Goal: Task Accomplishment & Management: Manage account settings

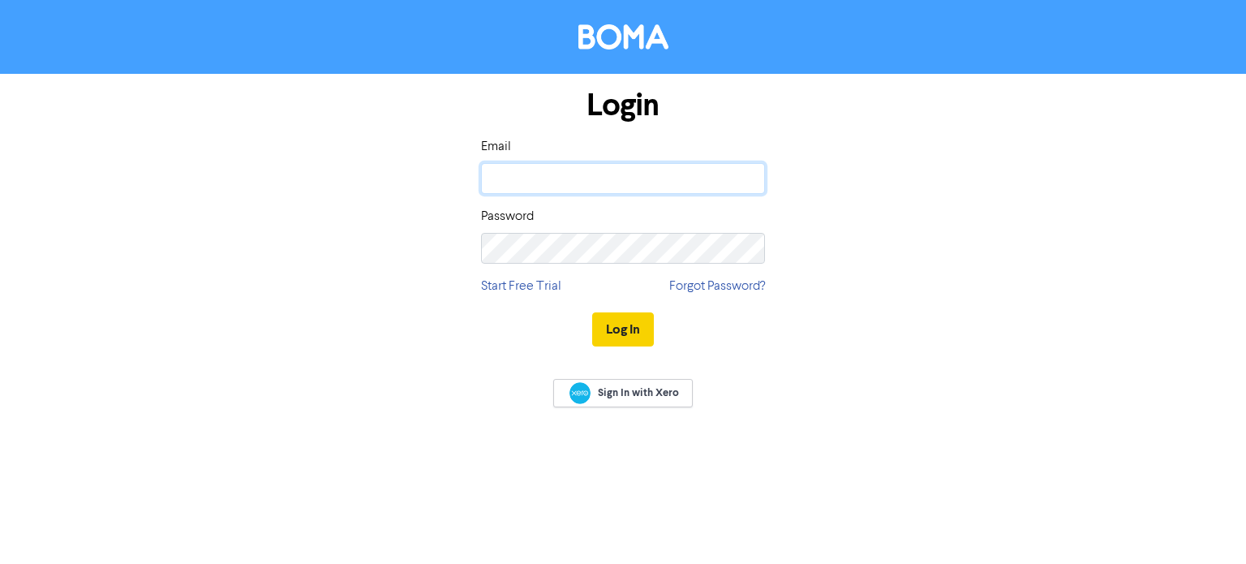
type input "[EMAIL_ADDRESS][DOMAIN_NAME]"
click at [617, 321] on button "Log In" at bounding box center [623, 329] width 62 height 34
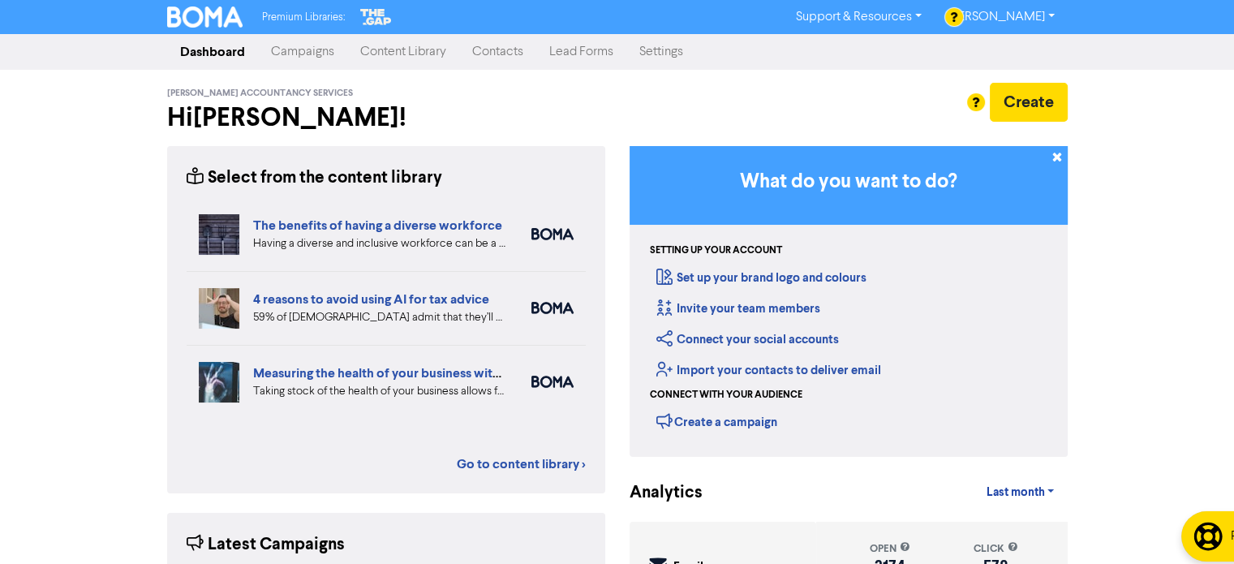
click at [300, 53] on link "Campaigns" at bounding box center [302, 52] width 89 height 32
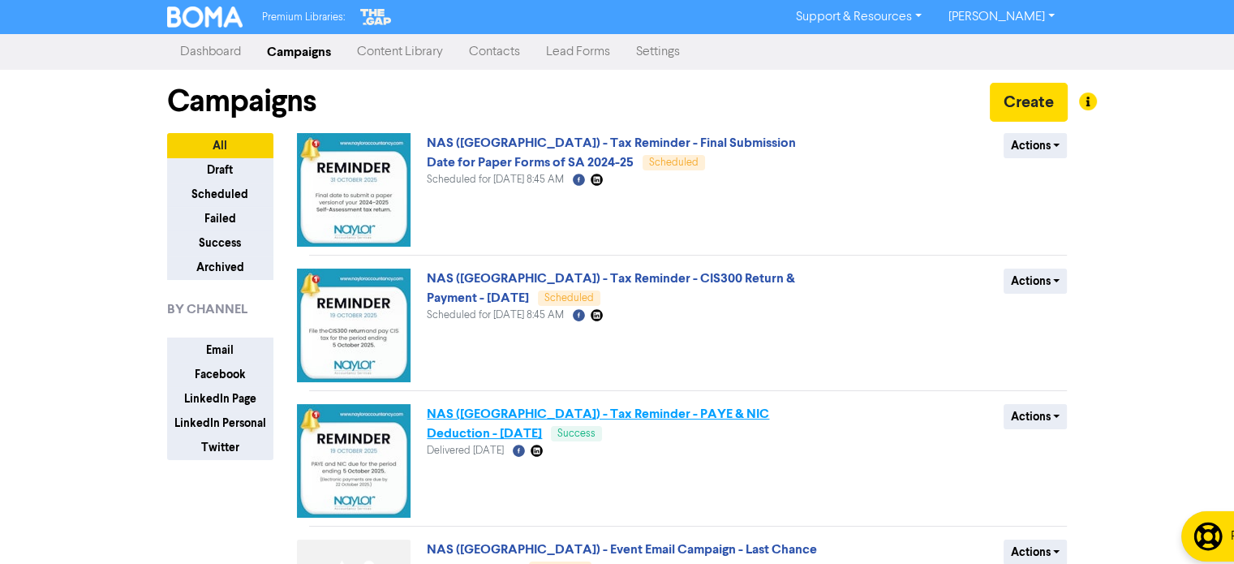
click at [603, 415] on link "NAS ([GEOGRAPHIC_DATA]) - Tax Reminder - PAYE & NIC Deduction - [DATE]" at bounding box center [598, 424] width 342 height 36
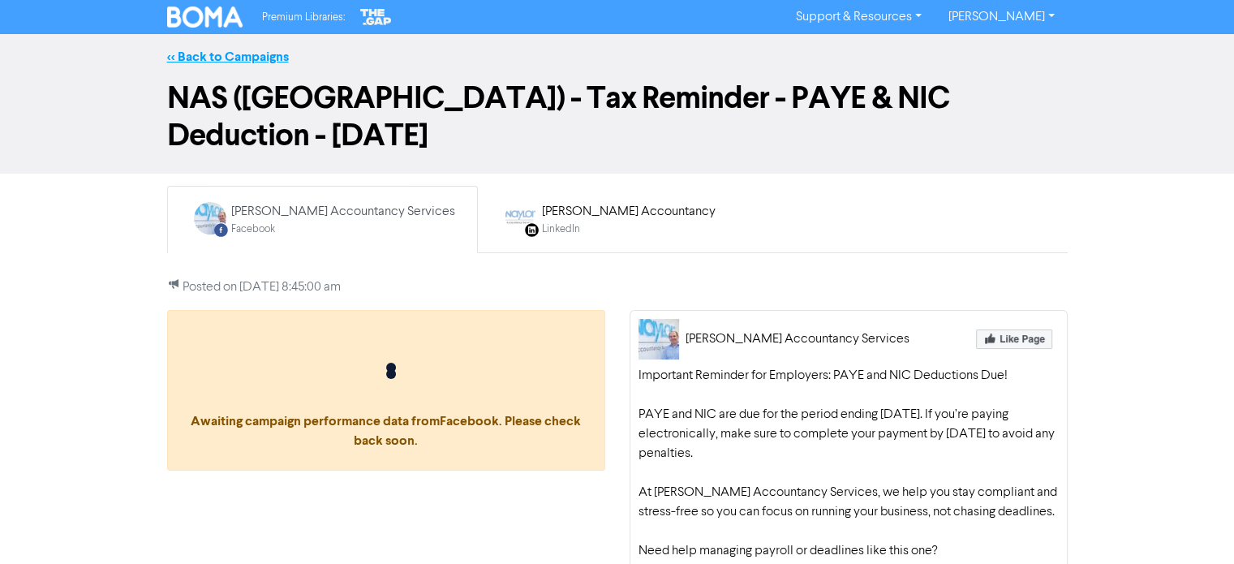
click at [222, 61] on link "<< Back to Campaigns" at bounding box center [228, 57] width 122 height 16
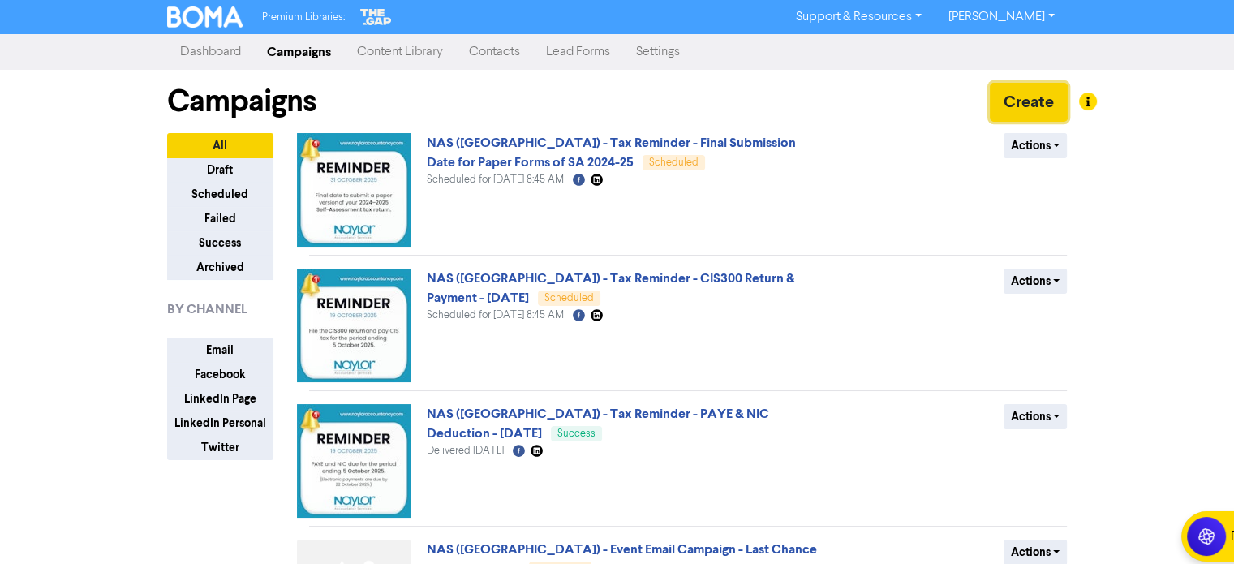
click at [1032, 100] on button "Create" at bounding box center [1029, 102] width 78 height 39
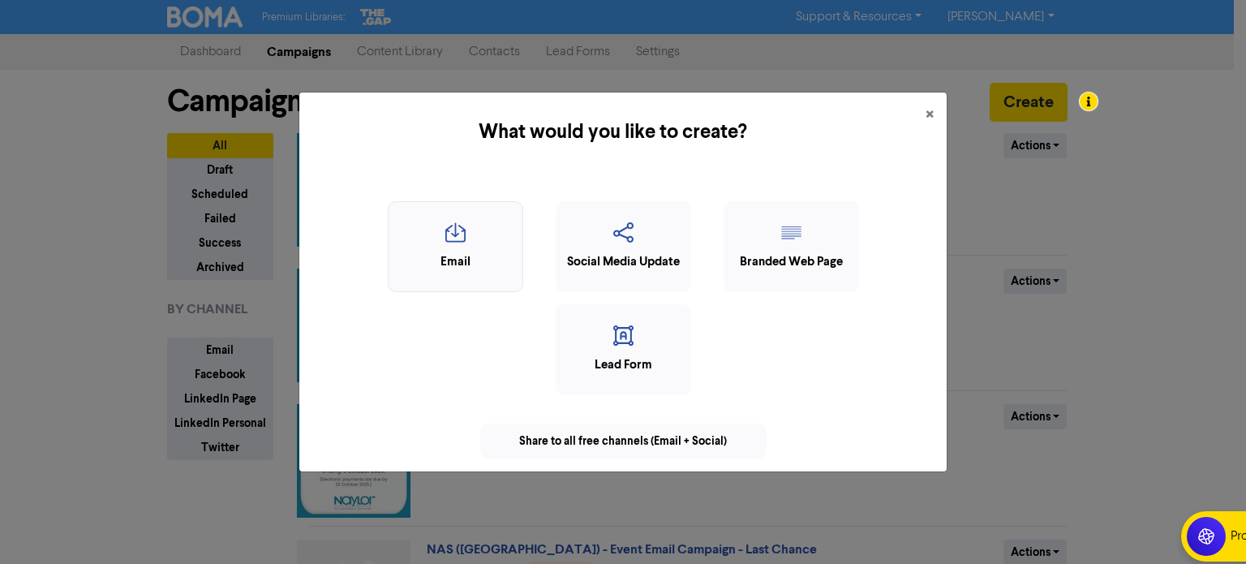
click at [426, 262] on div "Email" at bounding box center [456, 262] width 118 height 19
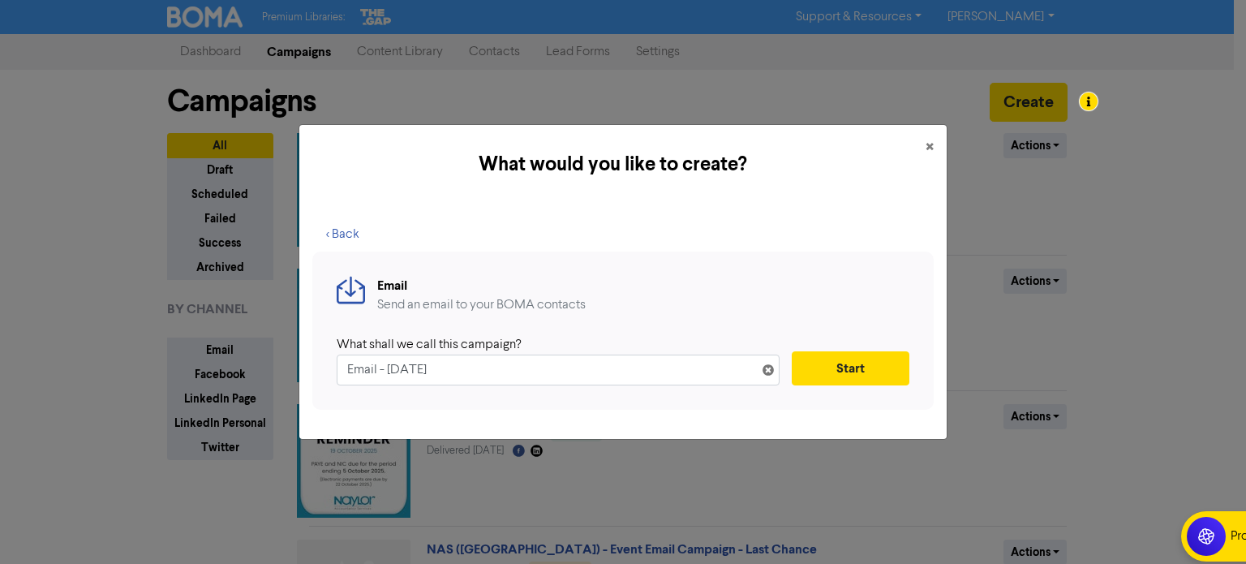
click at [346, 368] on input "Email - [DATE]" at bounding box center [558, 370] width 443 height 31
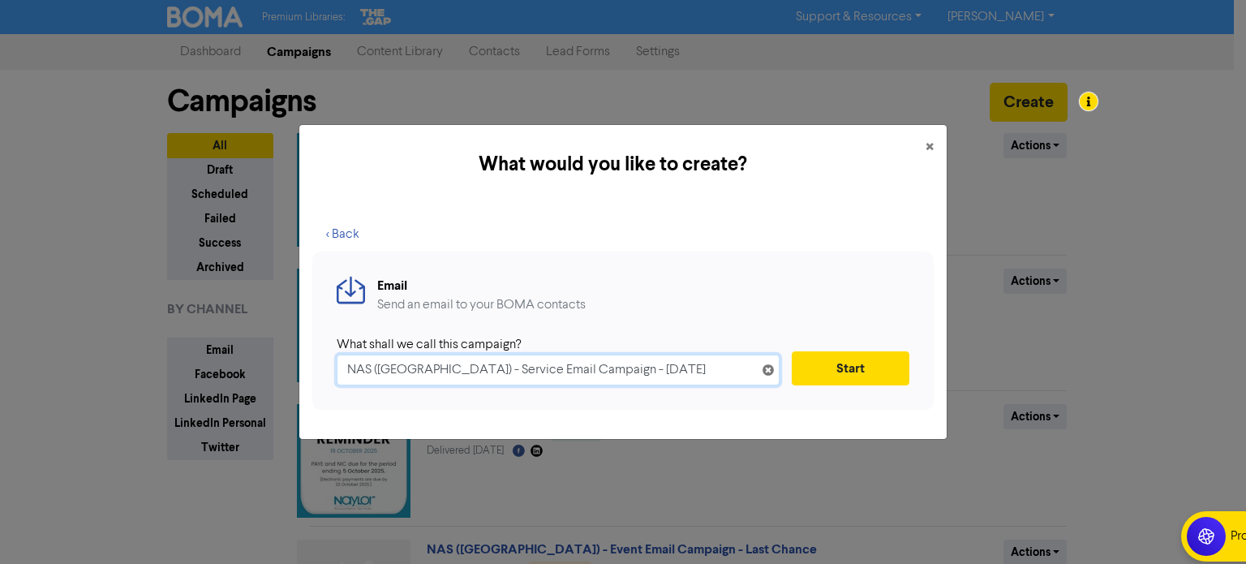
click at [549, 373] on input "NAS ([GEOGRAPHIC_DATA]) - Service Email Campaign - [DATE]" at bounding box center [558, 370] width 443 height 31
type input "NAS ([GEOGRAPHIC_DATA]) - Service Email Campaign -Never Miss a Deadline - [DATE]"
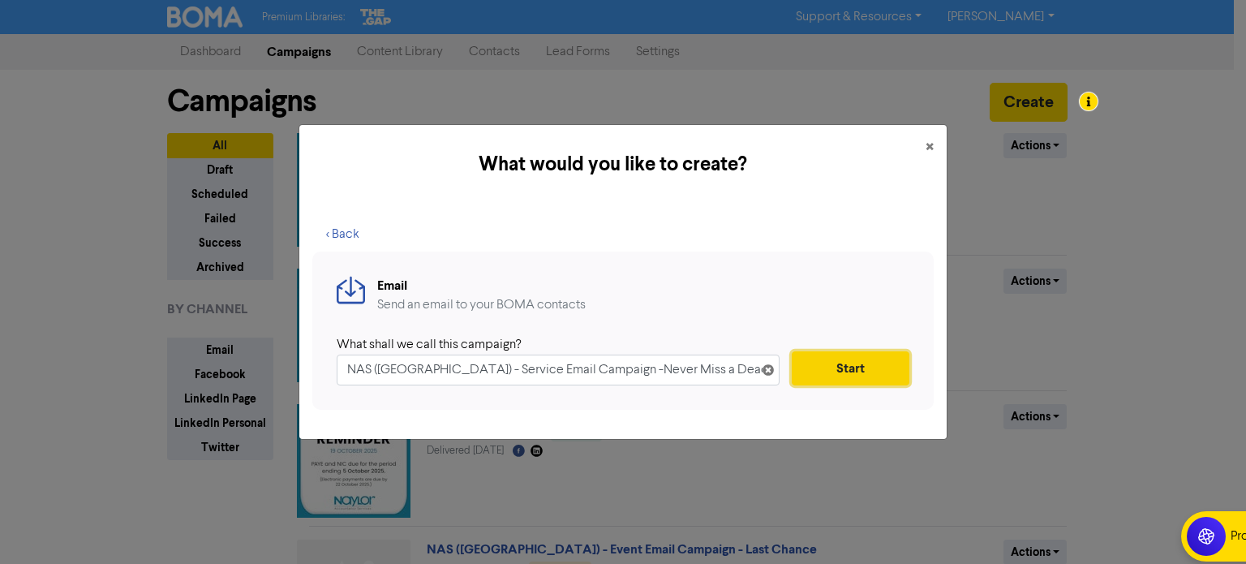
click at [841, 372] on button "Start" at bounding box center [851, 368] width 118 height 34
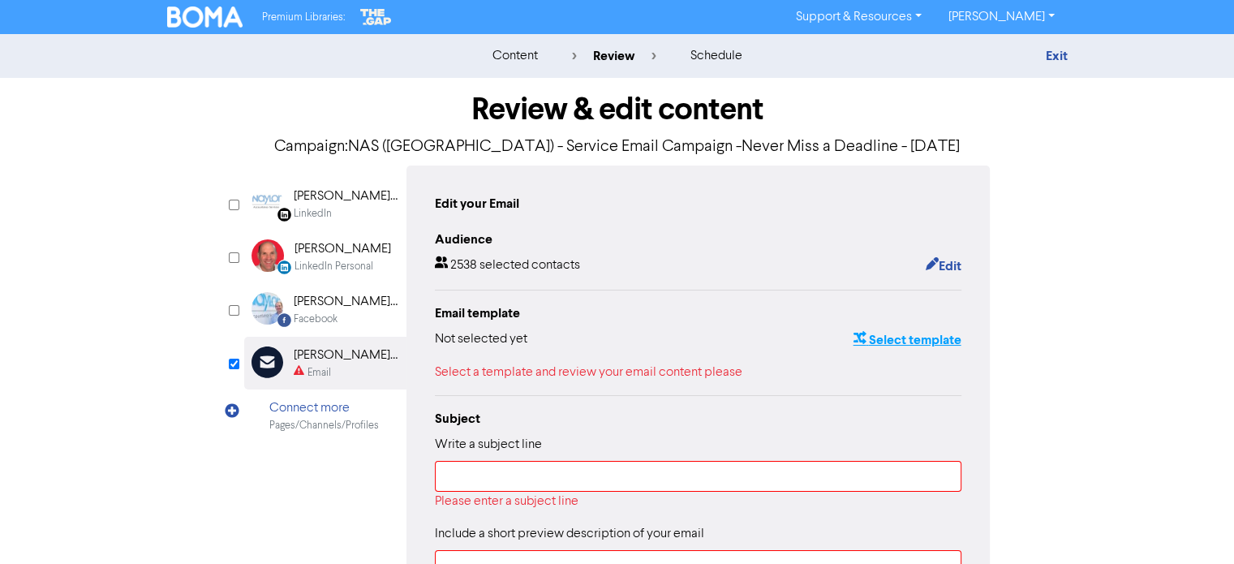
click at [901, 346] on button "Select template" at bounding box center [907, 339] width 110 height 21
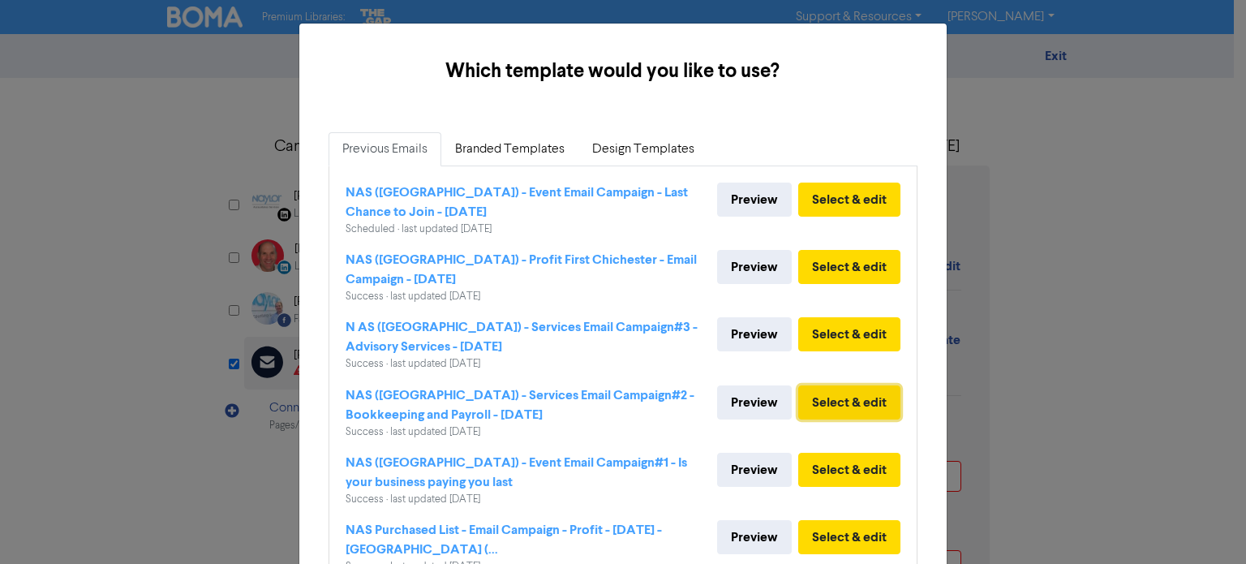
click at [858, 405] on button "Select & edit" at bounding box center [849, 402] width 102 height 34
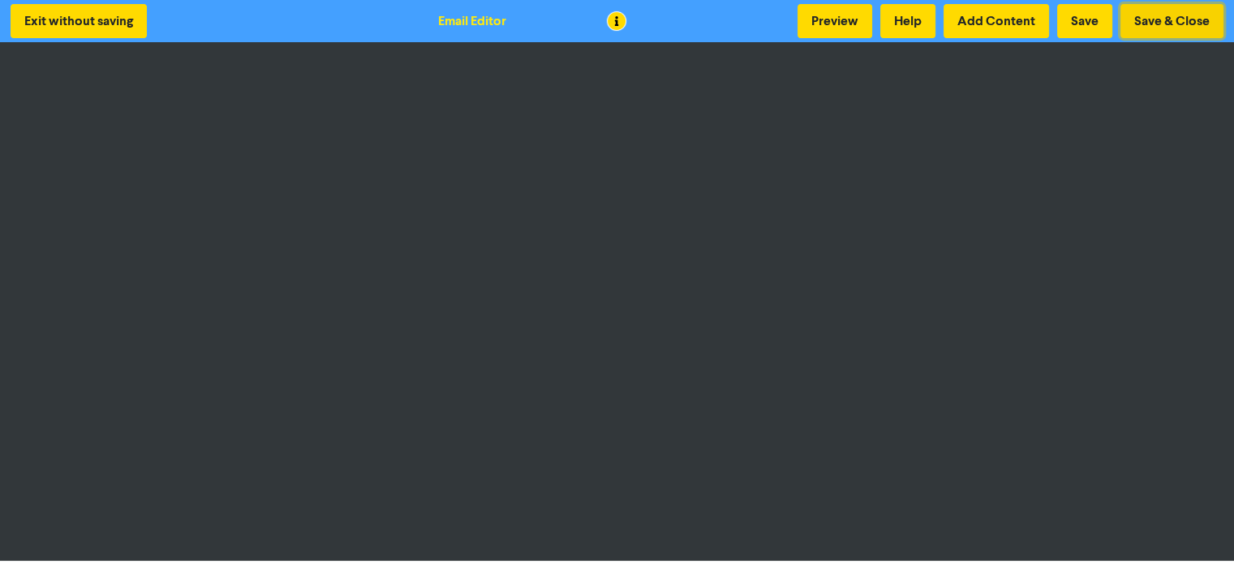
click at [1163, 29] on button "Save & Close" at bounding box center [1171, 21] width 103 height 34
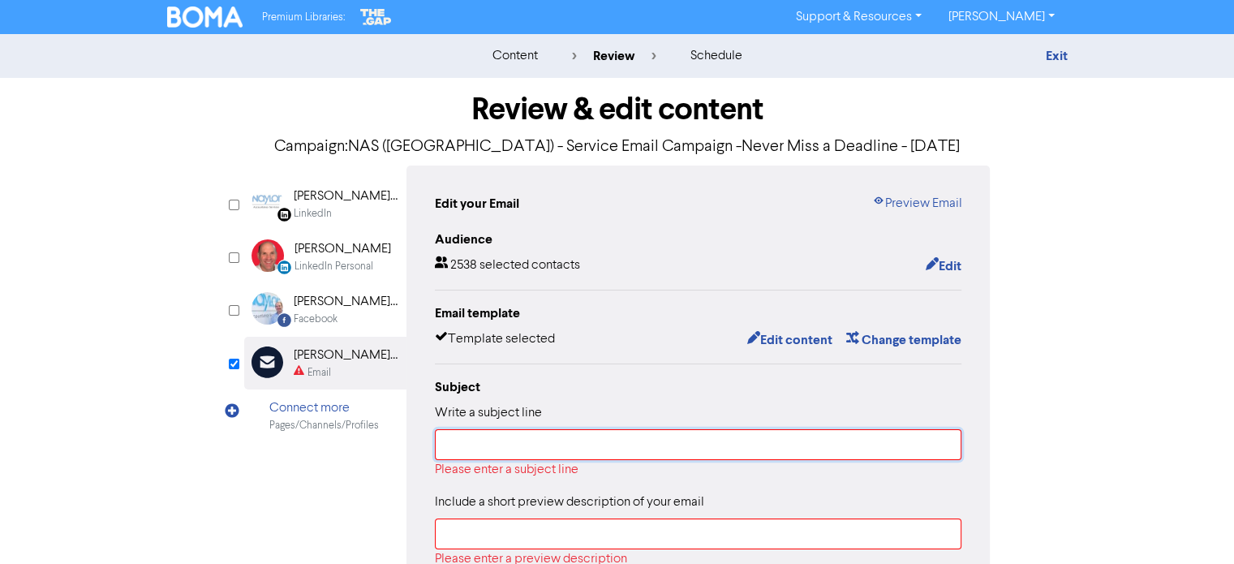
click at [615, 445] on input "text" at bounding box center [698, 444] width 527 height 31
paste input "Relax — your compliance is in good hands"
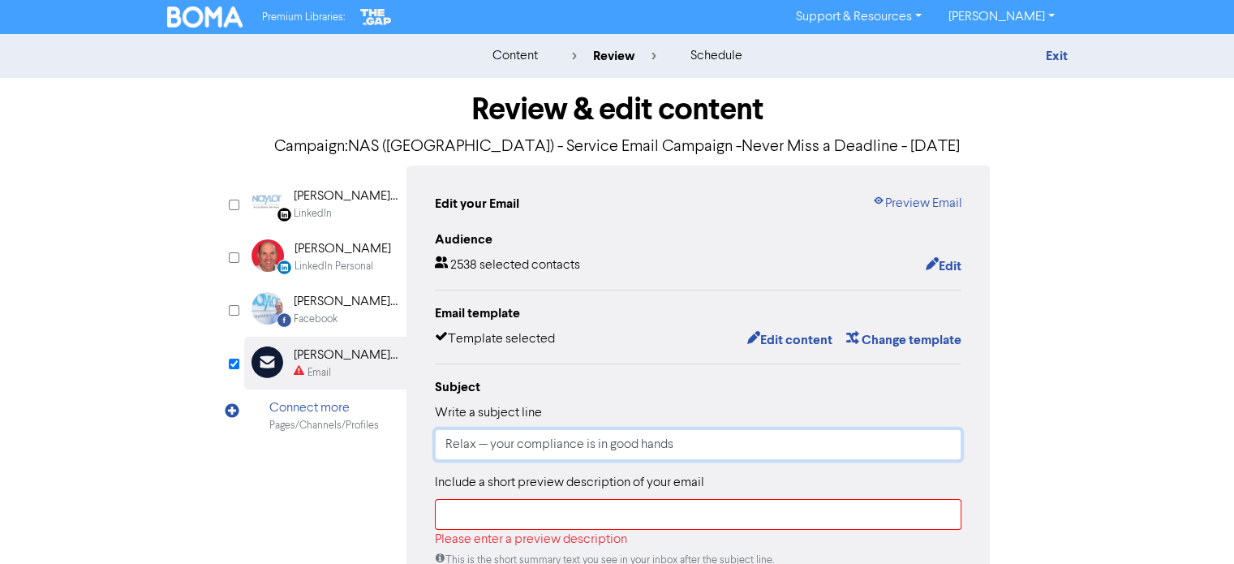
click at [500, 446] on input "Relax — your compliance is in good hands" at bounding box center [698, 444] width 527 height 31
type input "Relax — Your Compliance is in Good Hands!"
click at [501, 527] on input "text" at bounding box center [698, 514] width 527 height 31
click at [631, 514] on input "text" at bounding box center [698, 514] width 527 height 31
paste input "Stay compliant, stay stress-free — let [PERSON_NAME] Accountancy Services handl…"
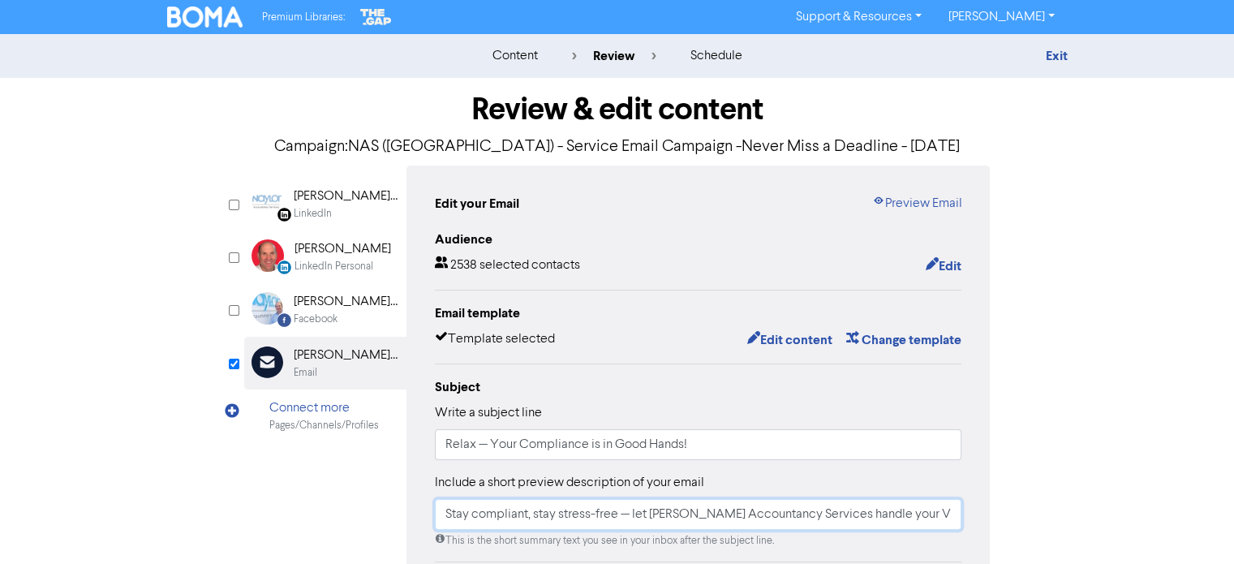
scroll to position [0, 273]
click at [646, 515] on input "Stay compliant, stay stress-free — let [PERSON_NAME] Accountancy Services handl…" at bounding box center [698, 514] width 527 height 31
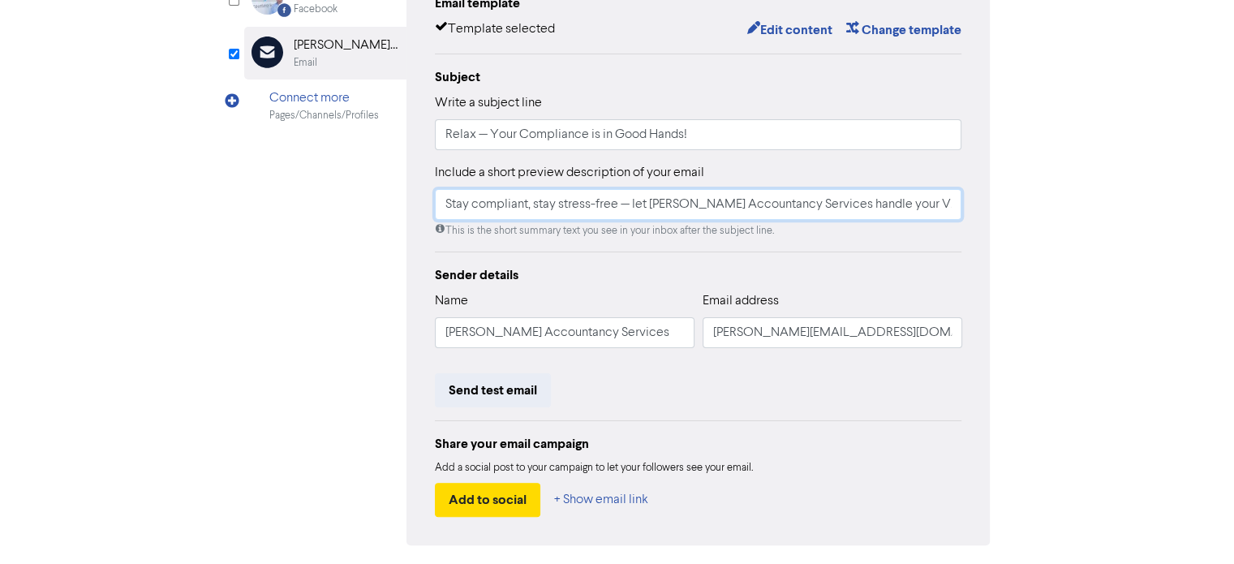
scroll to position [363, 0]
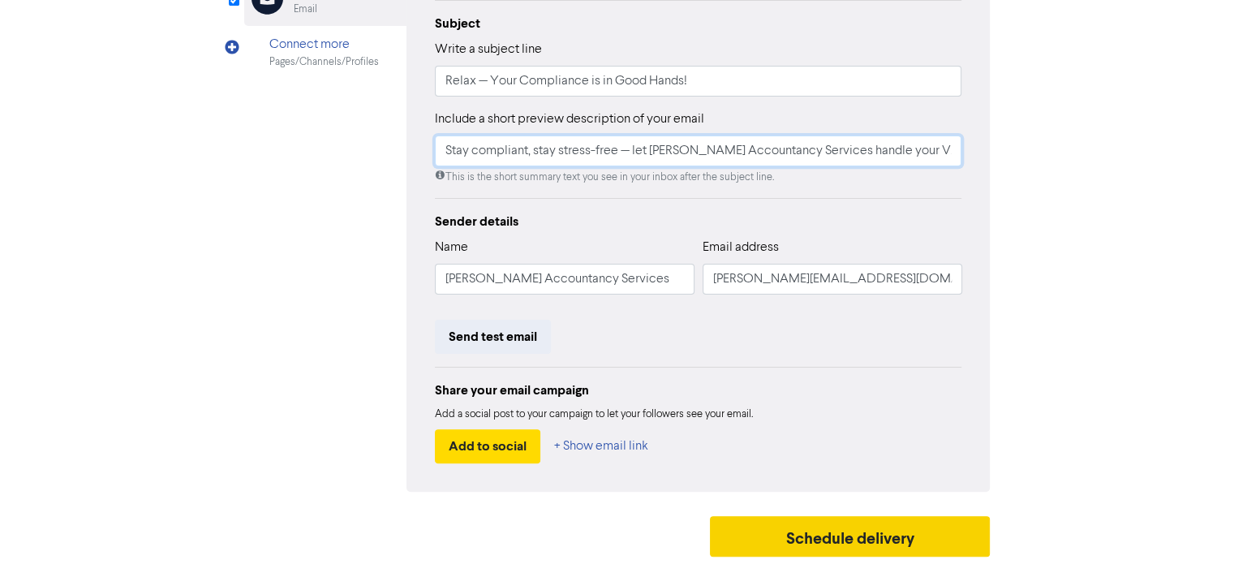
type input "Stay compliant, stay stress-free — let [PERSON_NAME] Accountancy Services handl…"
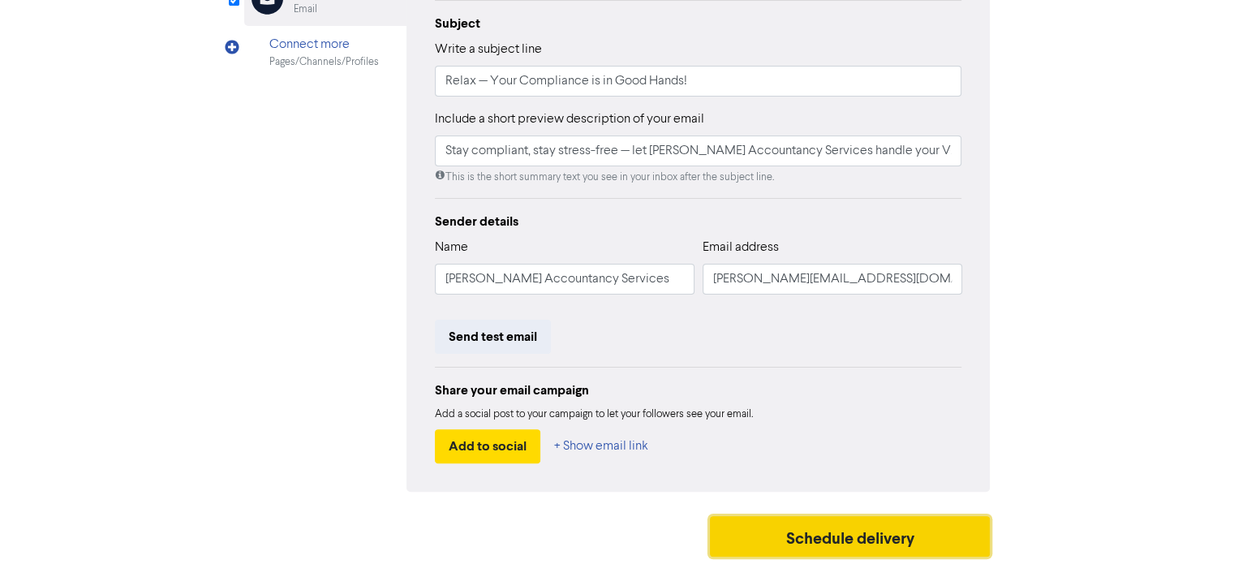
click at [846, 536] on button "Schedule delivery" at bounding box center [850, 536] width 281 height 41
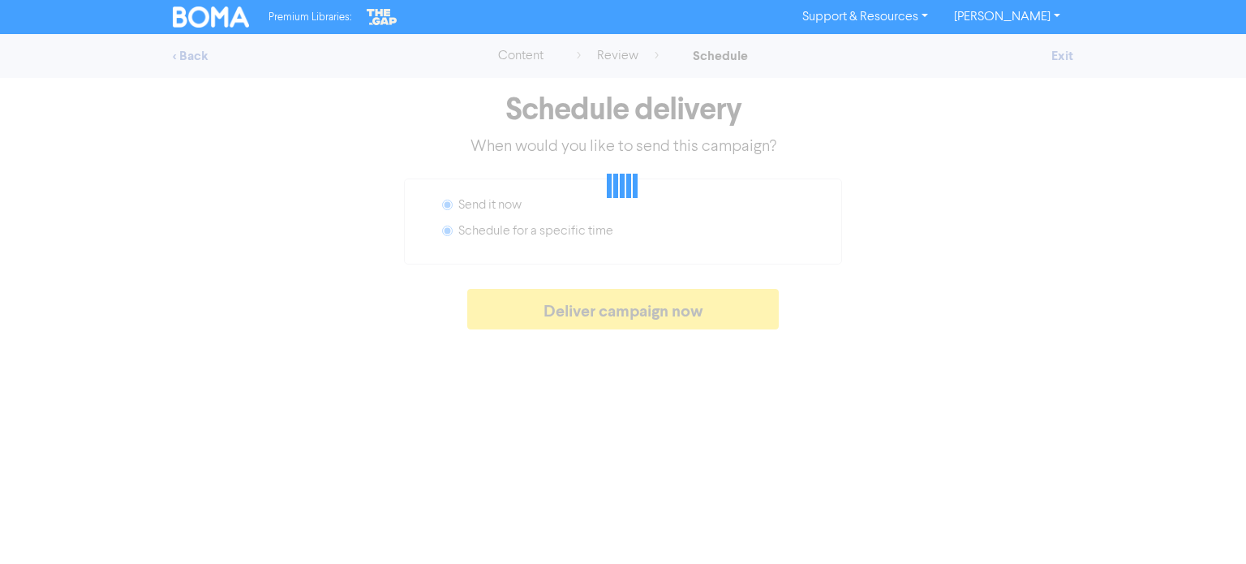
radio input "false"
radio input "true"
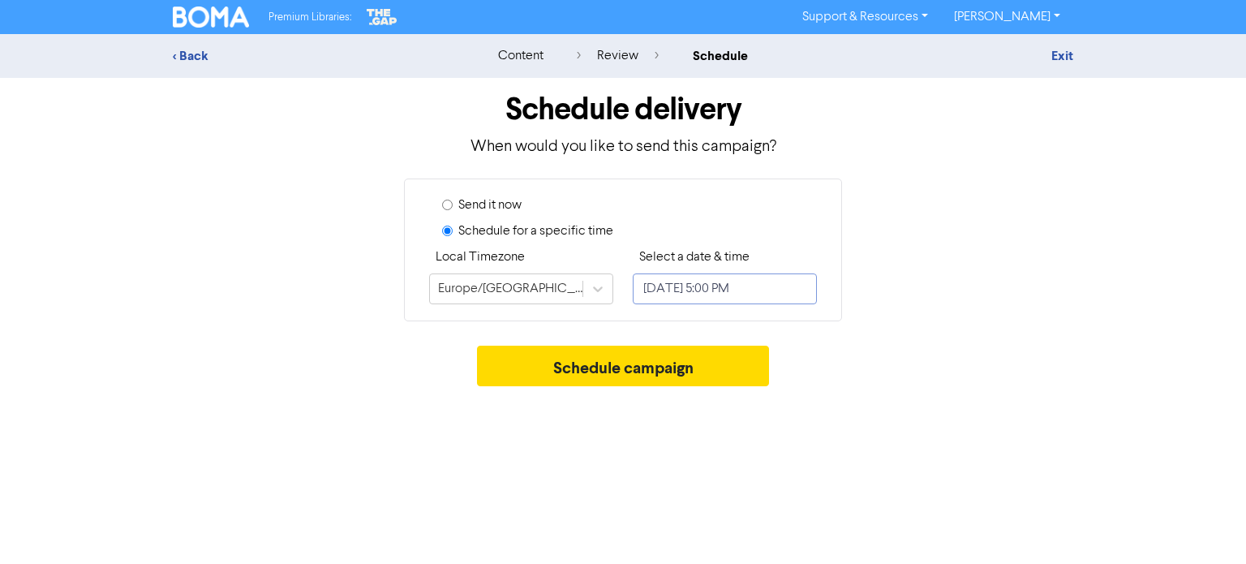
select select "9"
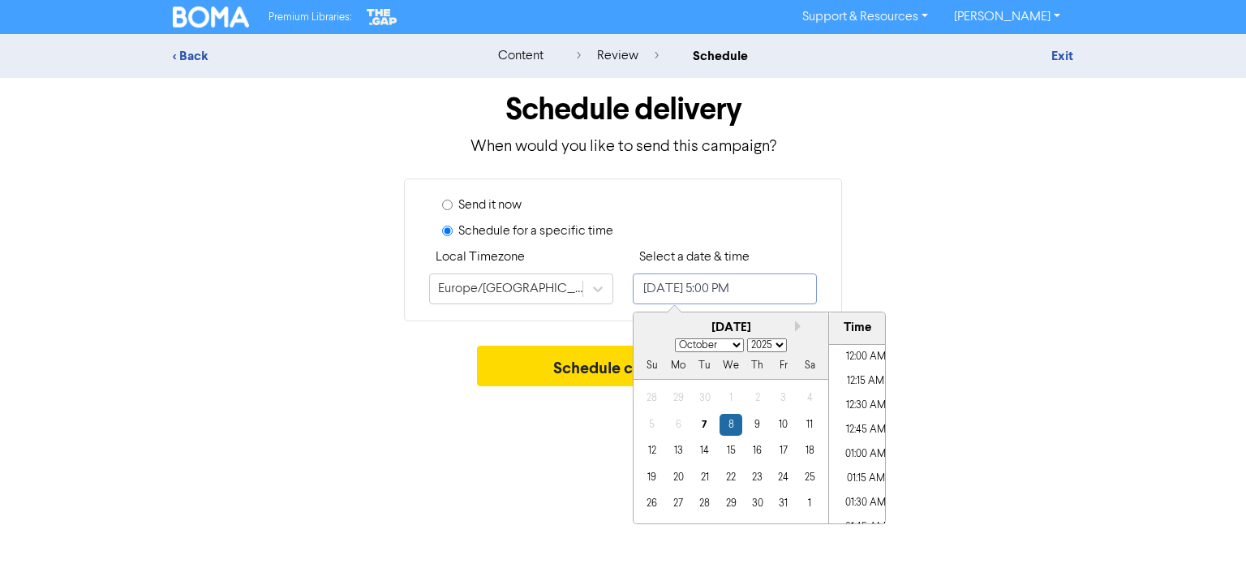
click at [737, 293] on input "[DATE] 5:00 PM" at bounding box center [725, 288] width 184 height 31
click at [682, 288] on input "[DATE] 5:00 PM" at bounding box center [725, 288] width 184 height 31
click at [788, 286] on input "[DATE] 5:00 PM" at bounding box center [725, 288] width 184 height 31
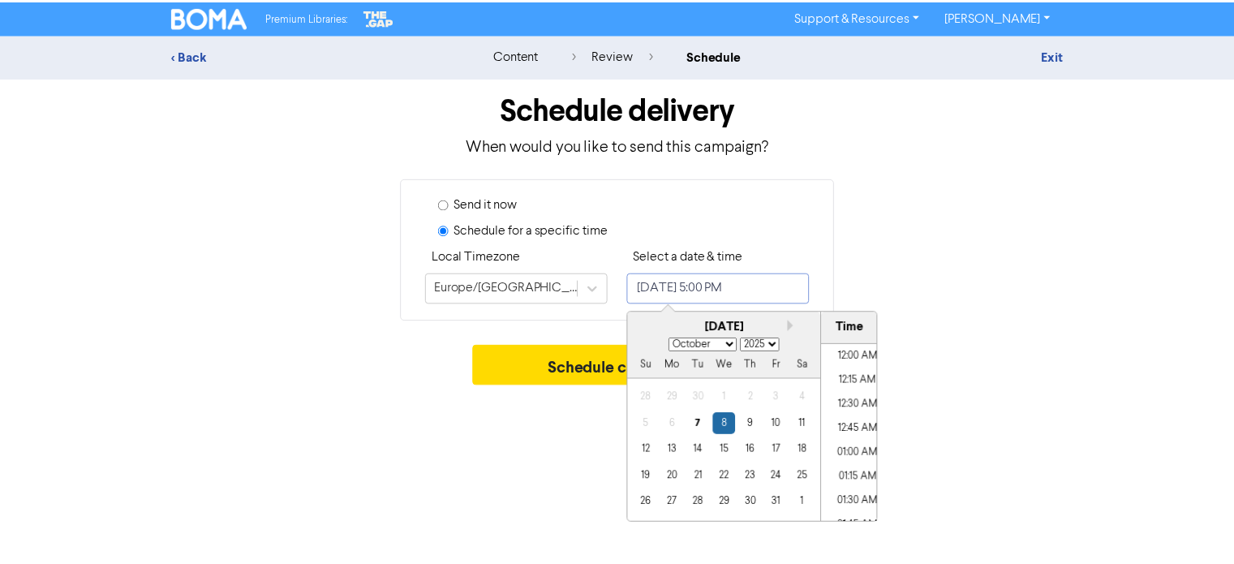
scroll to position [1577, 0]
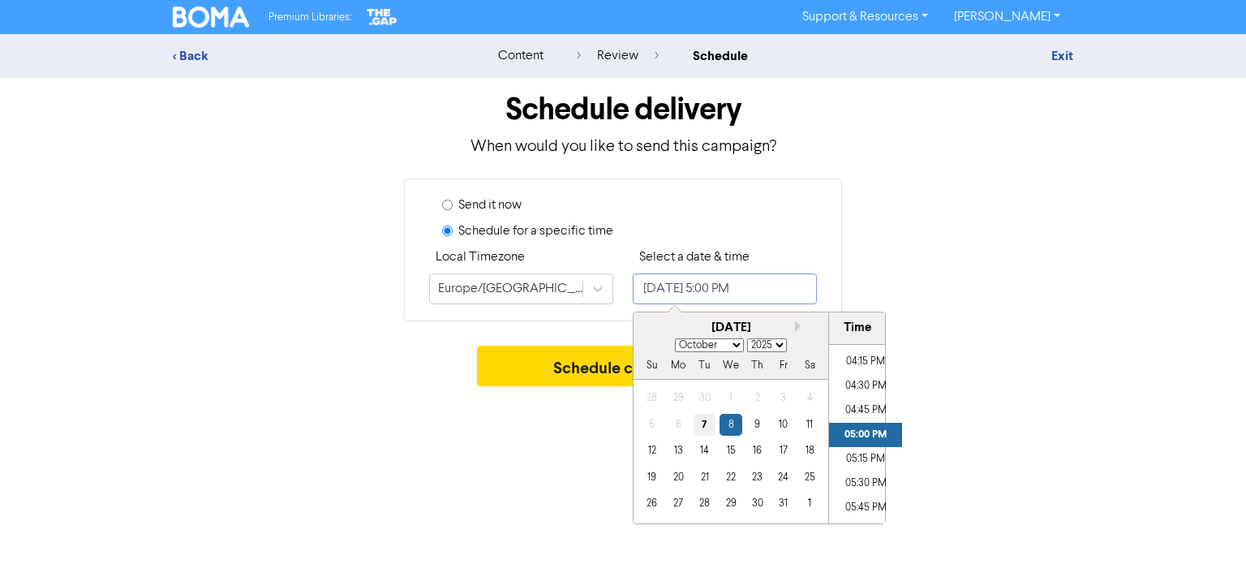
click at [702, 424] on div "7" at bounding box center [705, 425] width 22 height 22
click at [855, 376] on li "04:30 PM" at bounding box center [865, 386] width 73 height 24
type input "[DATE] 4:30 PM"
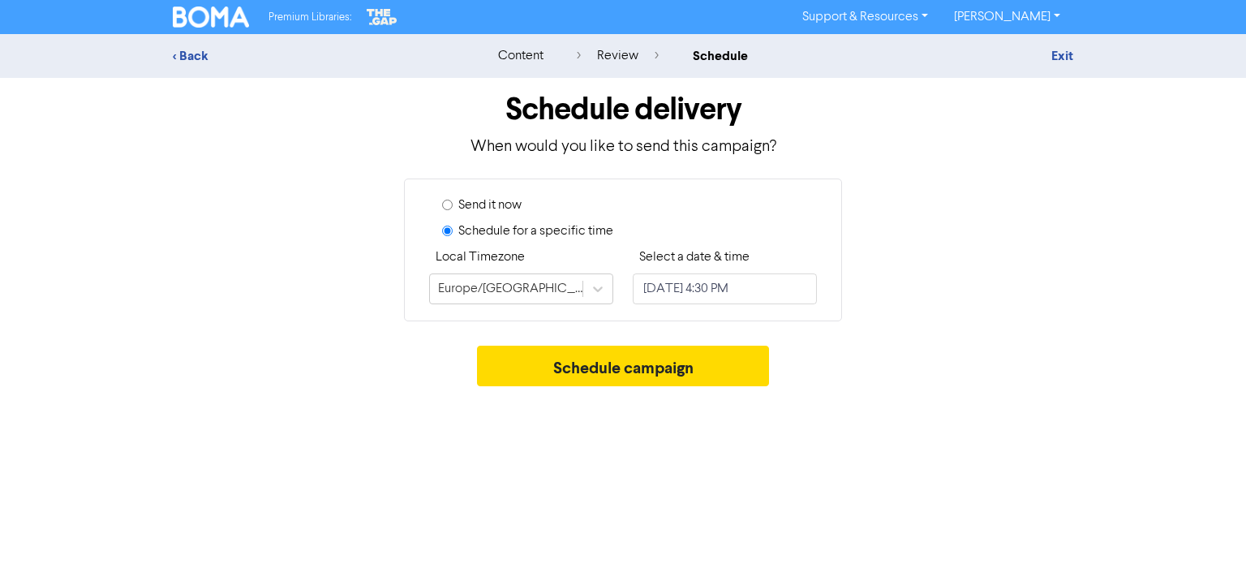
click at [548, 454] on div "Premium Libraries: Support & Resources Video Tutorials FAQ & Guides Marketing E…" at bounding box center [623, 282] width 1246 height 564
click at [636, 360] on button "Schedule campaign" at bounding box center [623, 366] width 293 height 41
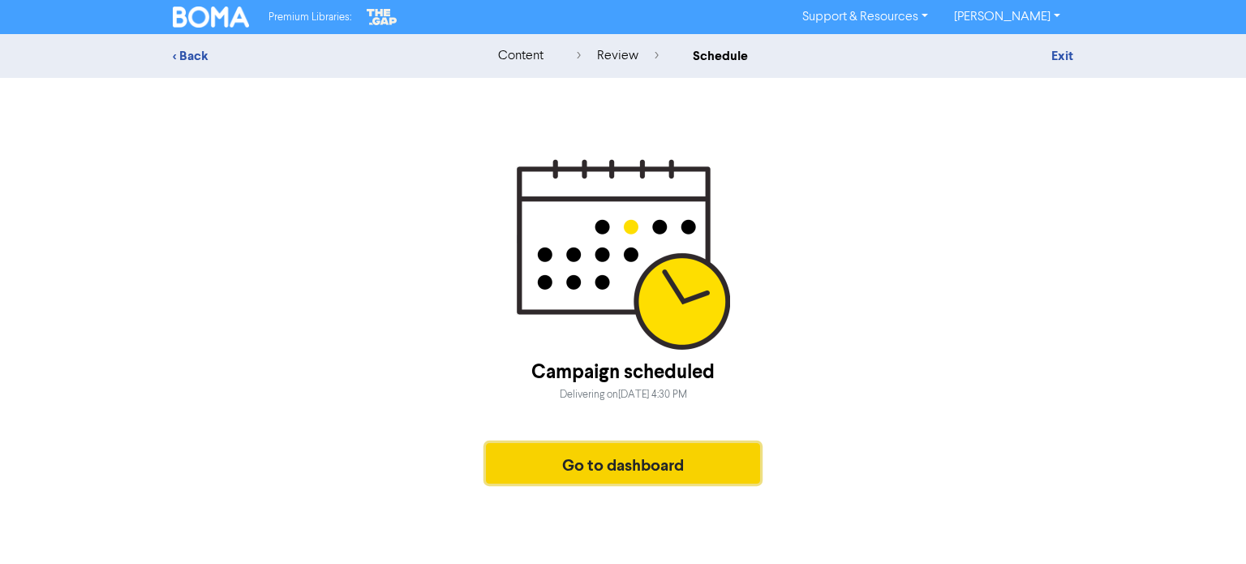
click at [610, 461] on button "Go to dashboard" at bounding box center [623, 463] width 274 height 41
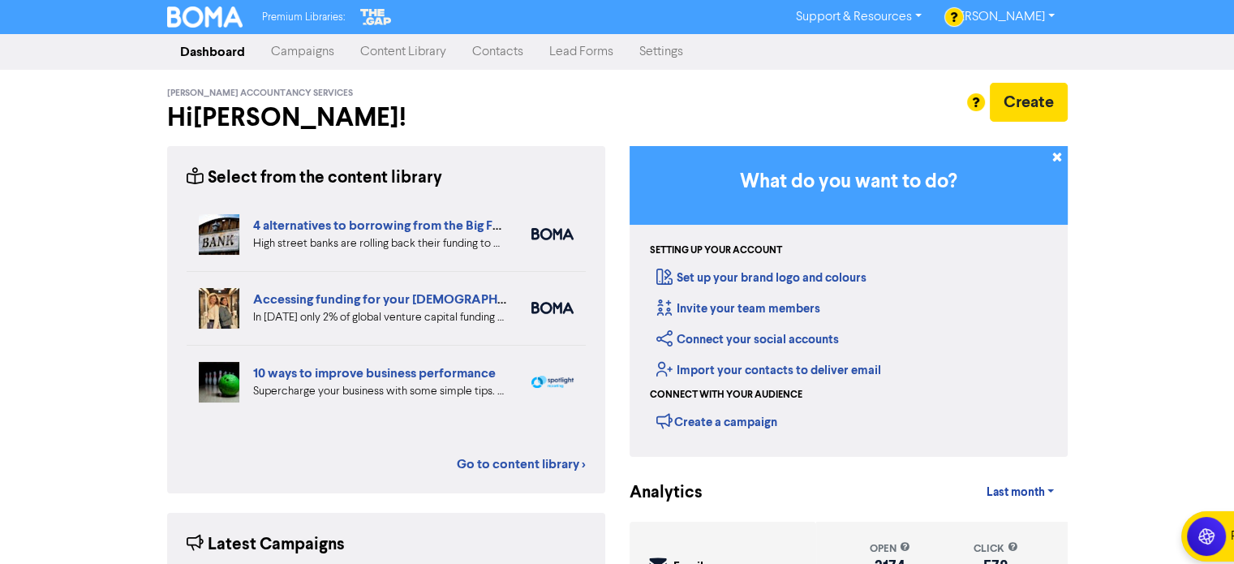
click at [303, 56] on link "Campaigns" at bounding box center [302, 52] width 89 height 32
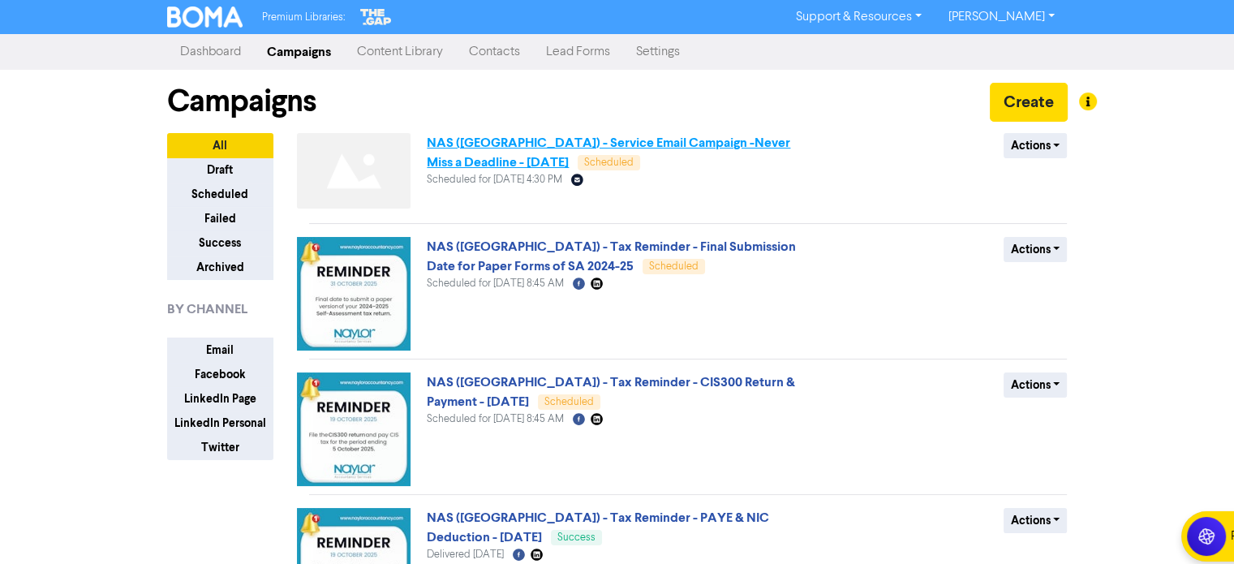
click at [601, 140] on link "NAS ([GEOGRAPHIC_DATA]) - Service Email Campaign -Never Miss a Deadline - [DATE]" at bounding box center [608, 153] width 363 height 36
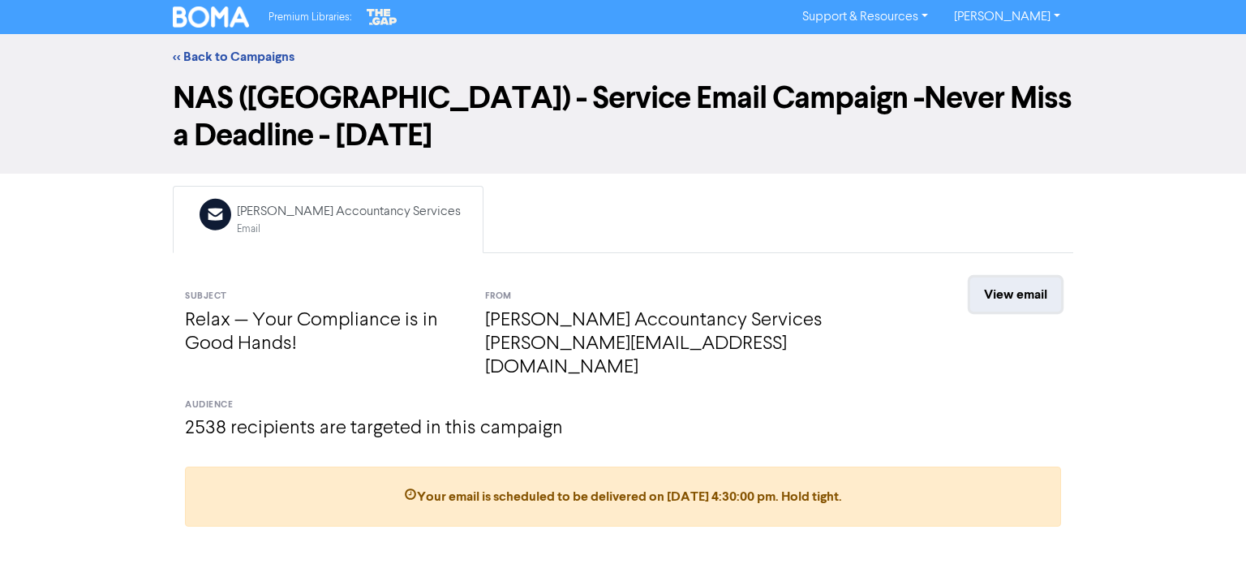
click at [1026, 291] on link "View email" at bounding box center [1015, 294] width 91 height 34
click at [237, 52] on link "<< Back to Campaigns" at bounding box center [234, 57] width 122 height 16
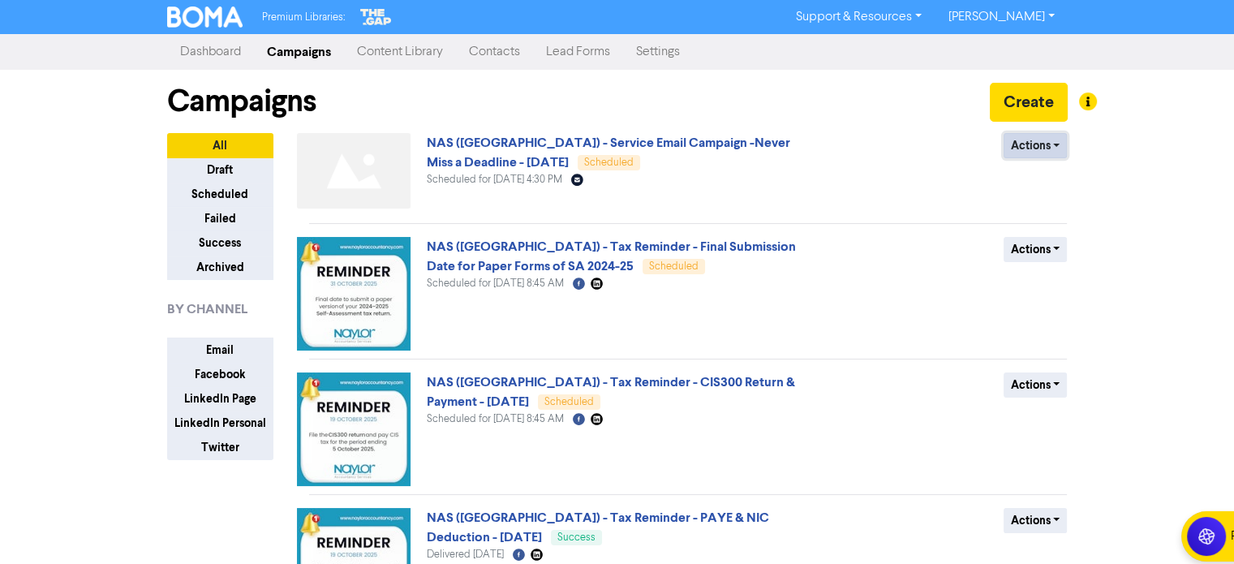
click at [1033, 148] on button "Actions" at bounding box center [1036, 145] width 64 height 25
drag, startPoint x: 816, startPoint y: 192, endPoint x: 771, endPoint y: 159, distance: 56.3
click at [816, 191] on div "NAS ([GEOGRAPHIC_DATA]) - Service Email Campaign -Never Miss a Deadline - [DATE…" at bounding box center [622, 174] width 391 height 82
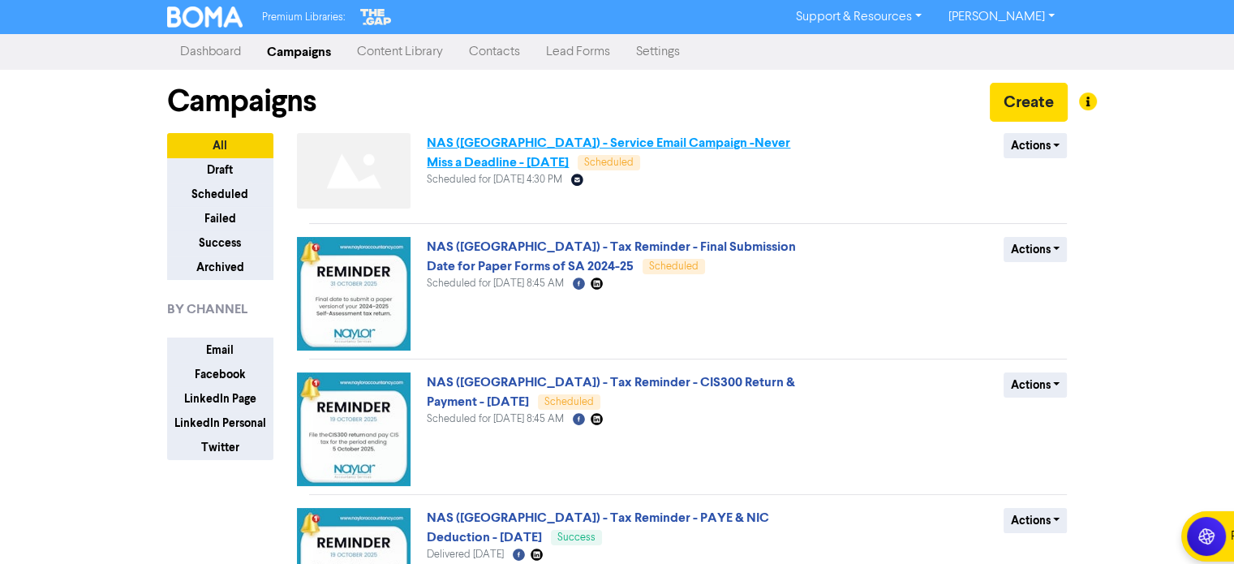
click at [667, 142] on link "NAS ([GEOGRAPHIC_DATA]) - Service Email Campaign -Never Miss a Deadline - [DATE]" at bounding box center [608, 153] width 363 height 36
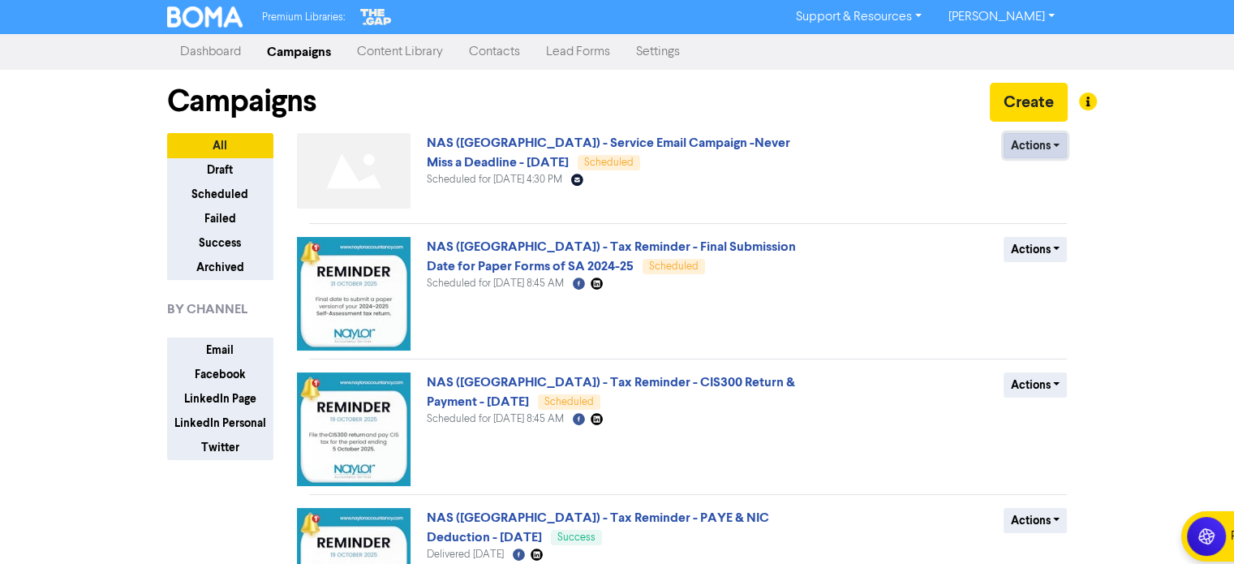
click at [1058, 147] on button "Actions" at bounding box center [1036, 145] width 64 height 25
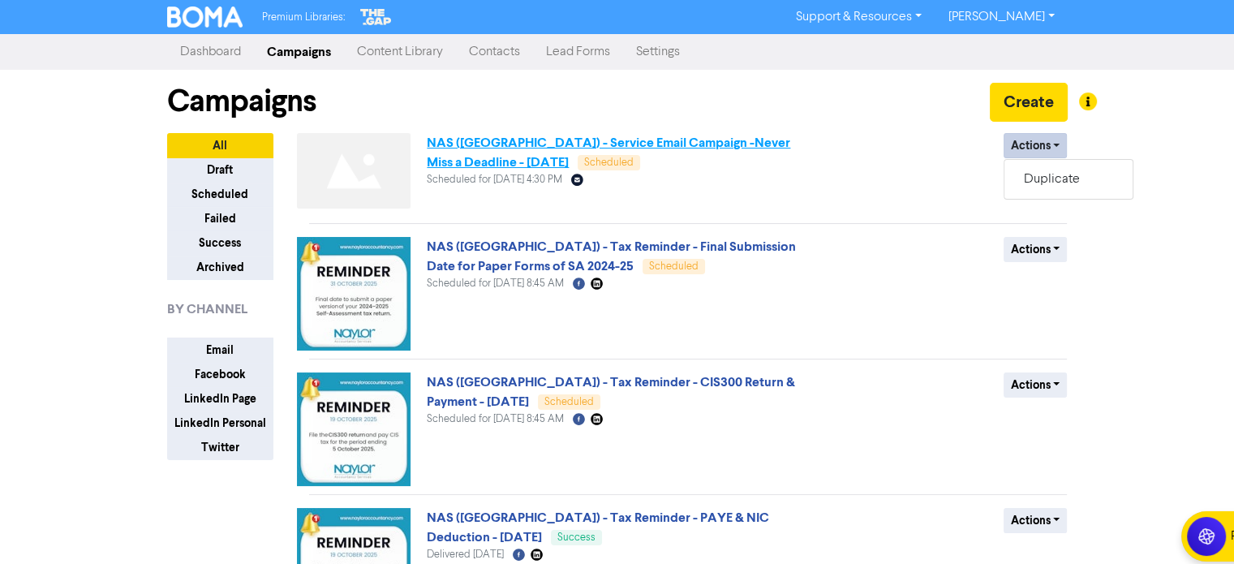
click at [653, 142] on link "NAS ([GEOGRAPHIC_DATA]) - Service Email Campaign -Never Miss a Deadline - [DATE]" at bounding box center [608, 153] width 363 height 36
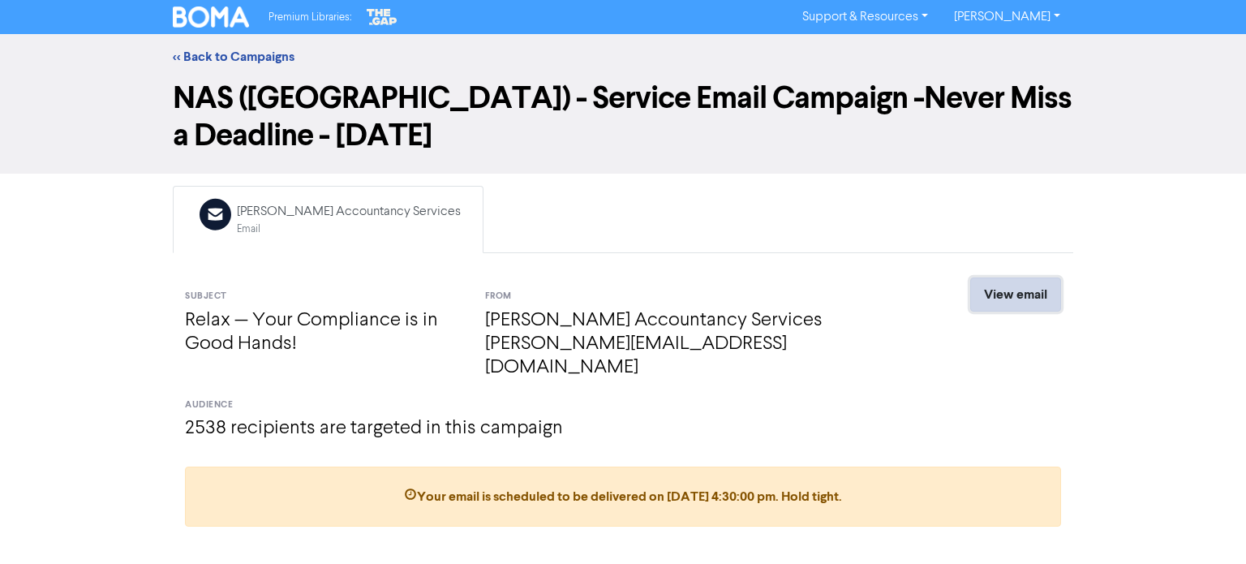
click at [1015, 295] on link "View email" at bounding box center [1015, 294] width 91 height 34
click at [226, 54] on link "<< Back to Campaigns" at bounding box center [234, 57] width 122 height 16
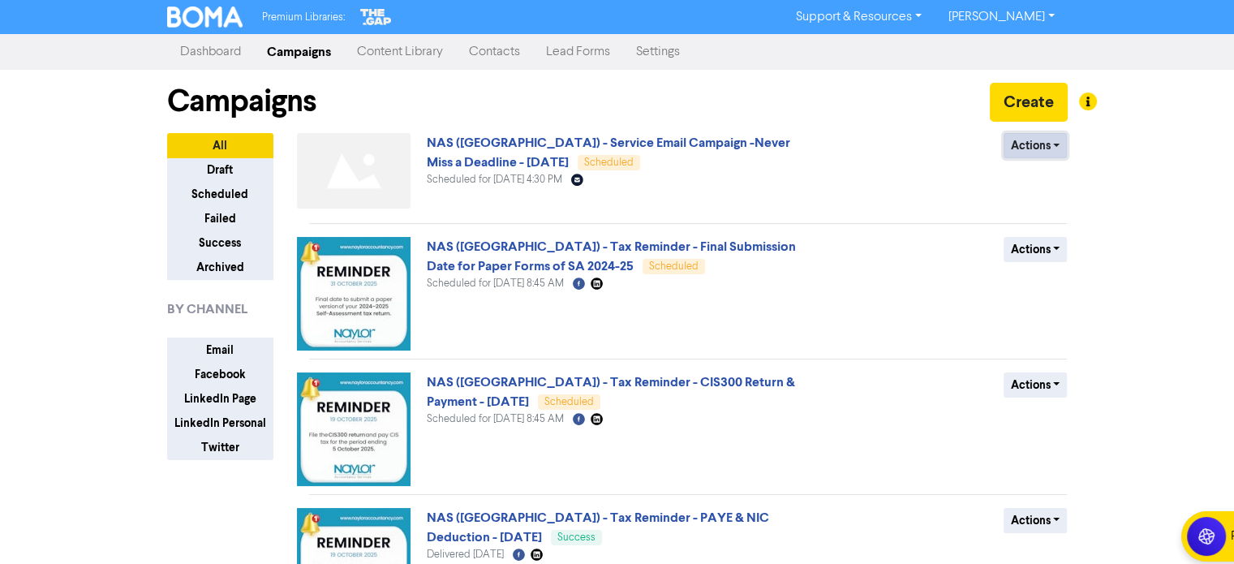
click at [1060, 140] on button "Actions" at bounding box center [1036, 145] width 64 height 25
drag, startPoint x: 1007, startPoint y: 15, endPoint x: 996, endPoint y: 19, distance: 11.0
click at [1006, 15] on link "[PERSON_NAME]" at bounding box center [1001, 17] width 132 height 26
click at [980, 47] on button "Log Out" at bounding box center [999, 48] width 128 height 19
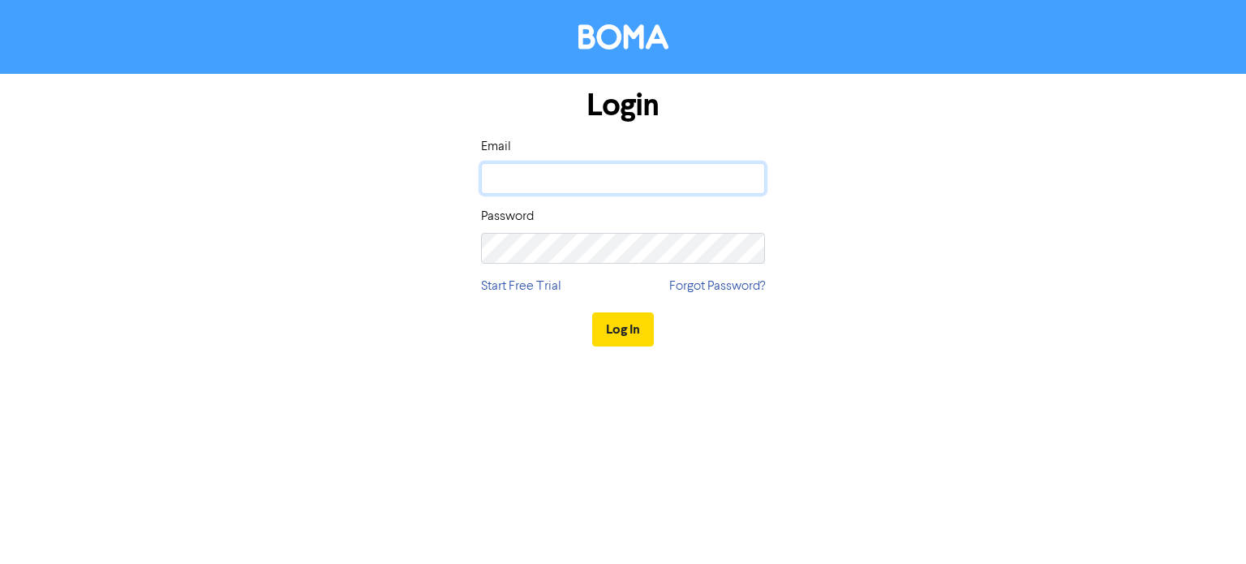
type input "[EMAIL_ADDRESS][DOMAIN_NAME]"
